Goal: Obtain resource: Download file/media

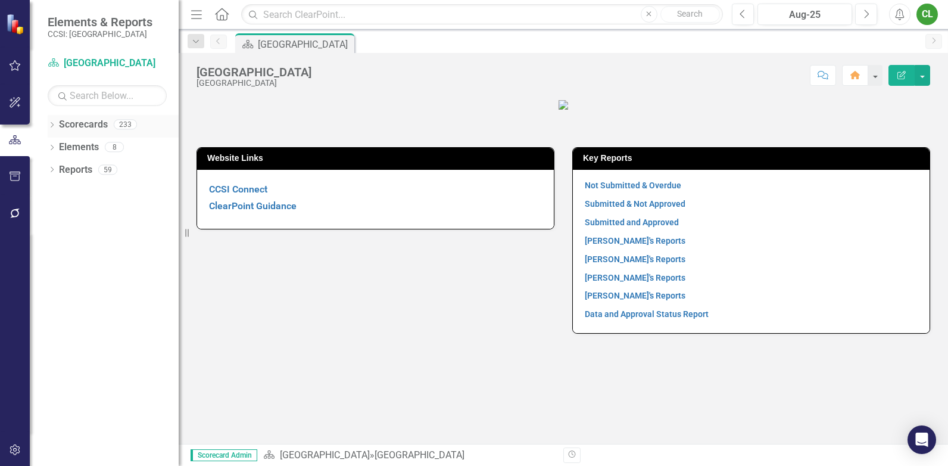
click at [53, 120] on div "Dropdown Scorecards 233" at bounding box center [113, 126] width 131 height 23
click at [54, 124] on icon at bounding box center [52, 124] width 3 height 5
click at [67, 149] on link "[GEOGRAPHIC_DATA]" at bounding box center [121, 148] width 113 height 14
click at [58, 146] on icon "Dropdown" at bounding box center [58, 146] width 9 height 7
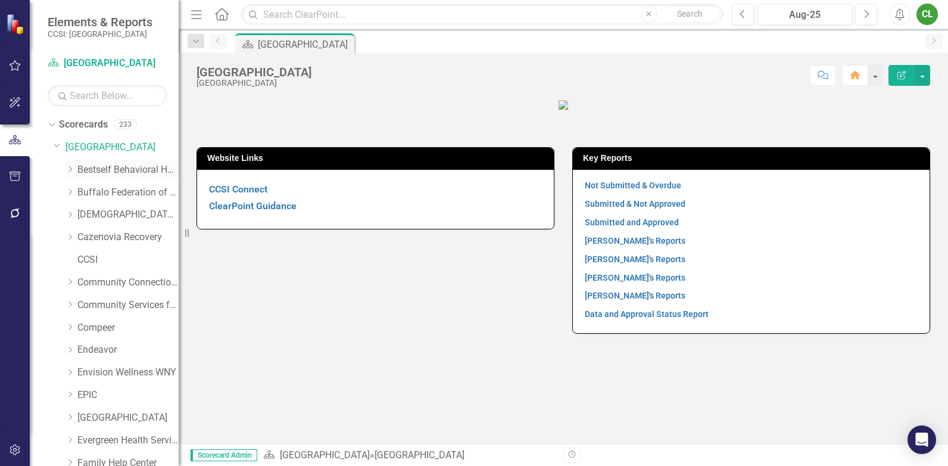
click at [71, 168] on icon at bounding box center [70, 169] width 3 height 6
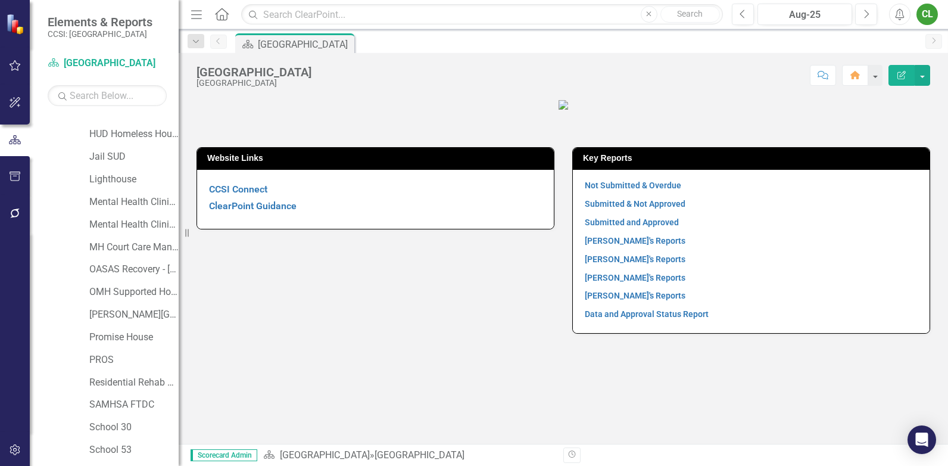
scroll to position [179, 0]
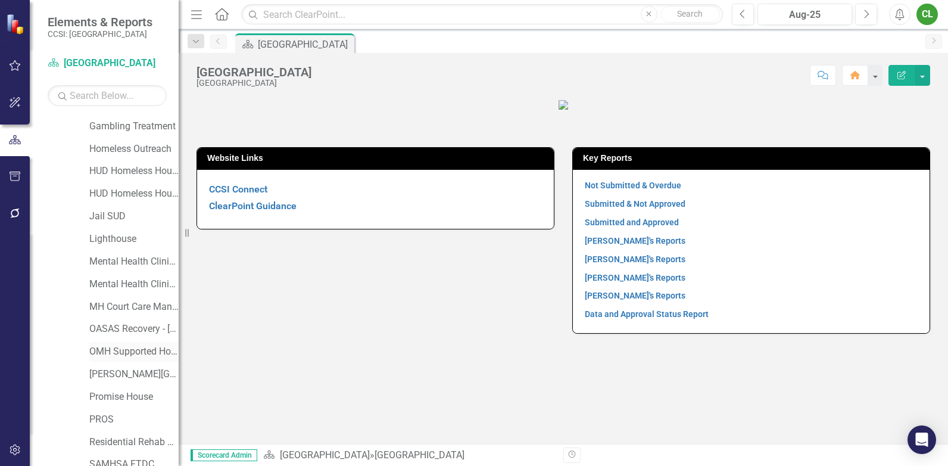
click at [117, 351] on link "OMH Supported Housing" at bounding box center [133, 352] width 89 height 14
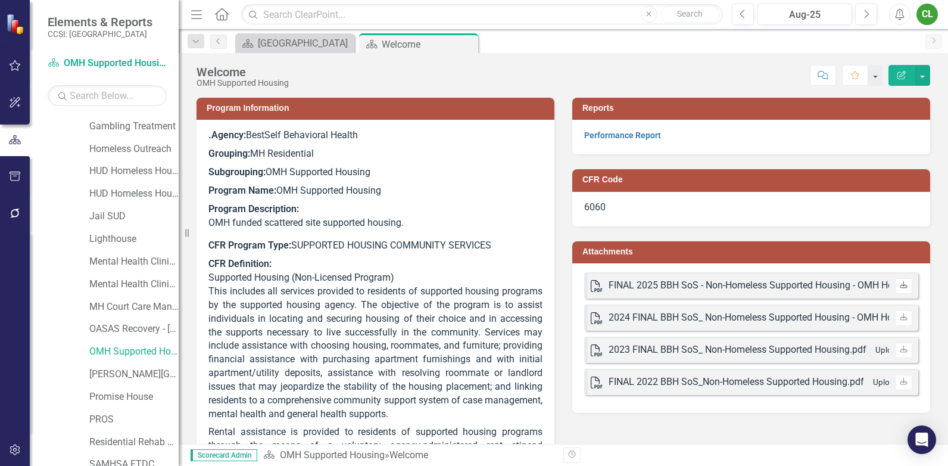
click at [899, 282] on icon "Download" at bounding box center [903, 285] width 9 height 7
click at [114, 192] on link "HUD Homeless Housing COC II" at bounding box center [133, 194] width 89 height 14
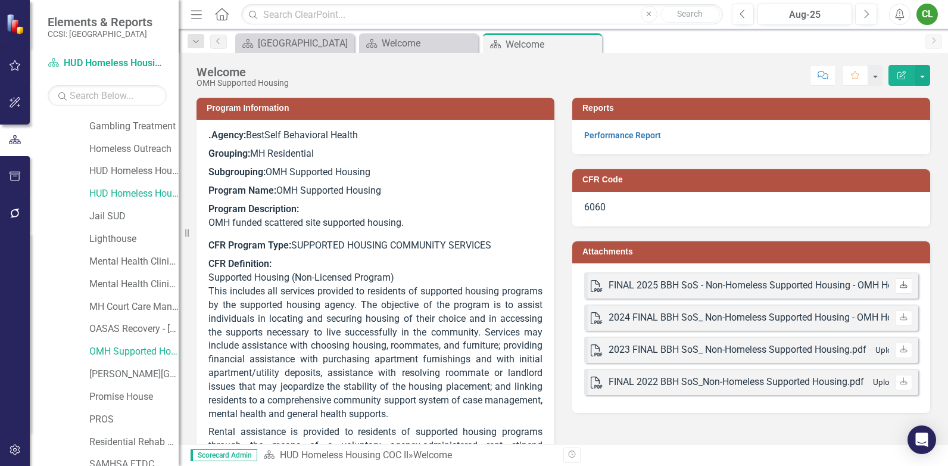
click at [900, 288] on icon at bounding box center [903, 284] width 7 height 7
